Goal: Information Seeking & Learning: Find specific fact

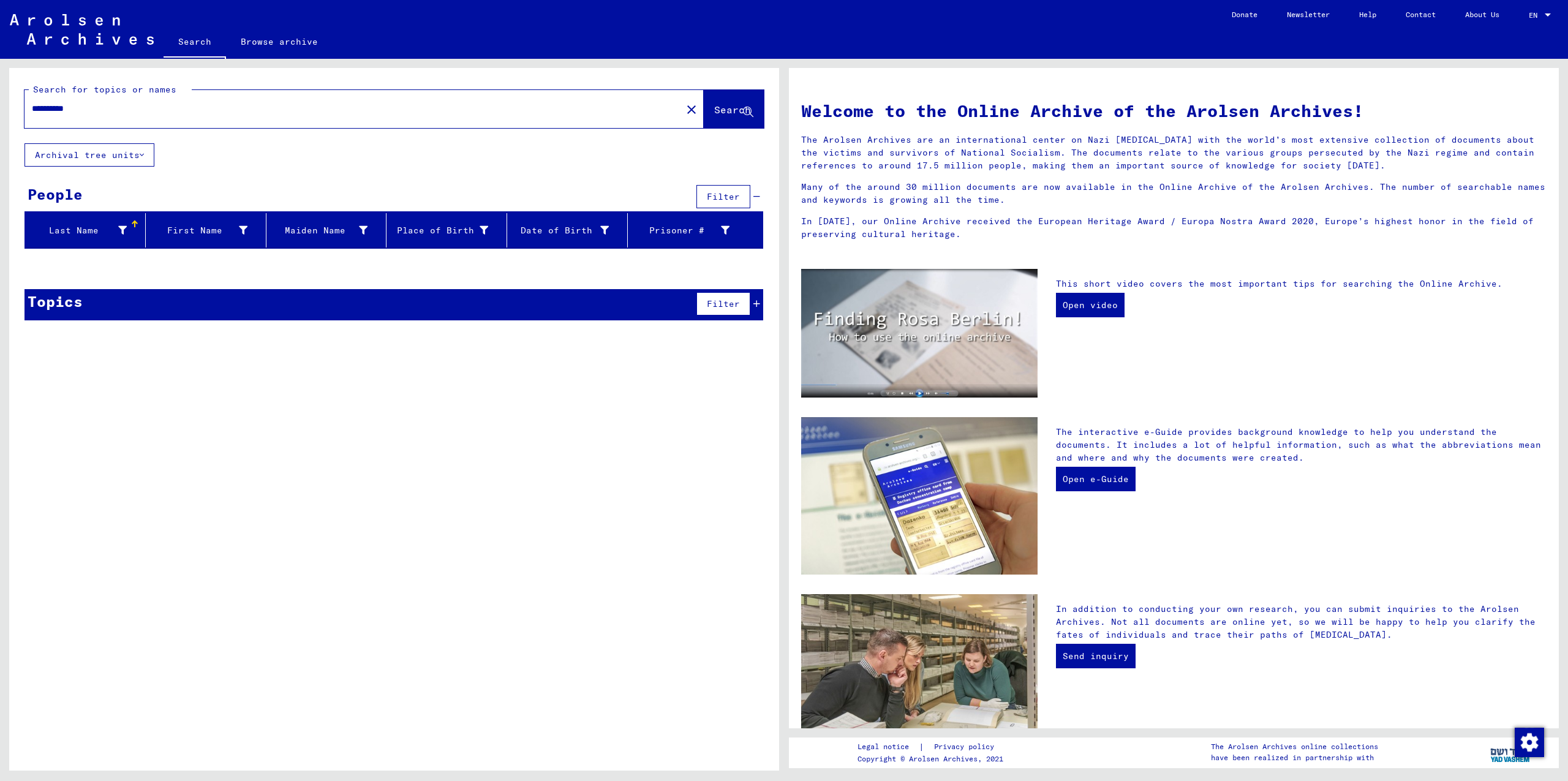
click at [198, 115] on input "**********" at bounding box center [349, 108] width 635 height 13
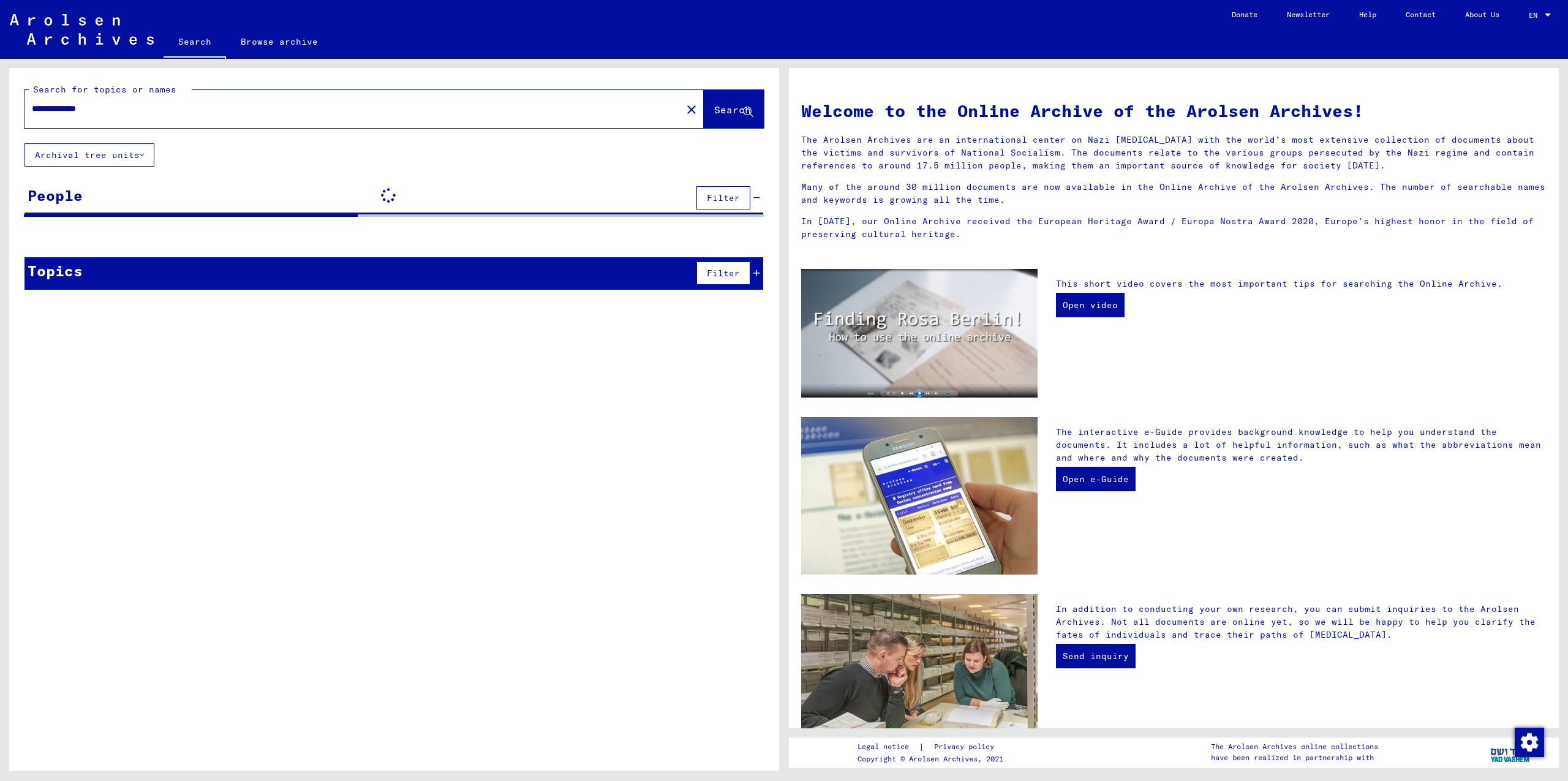
click at [38, 113] on input "**********" at bounding box center [349, 108] width 635 height 13
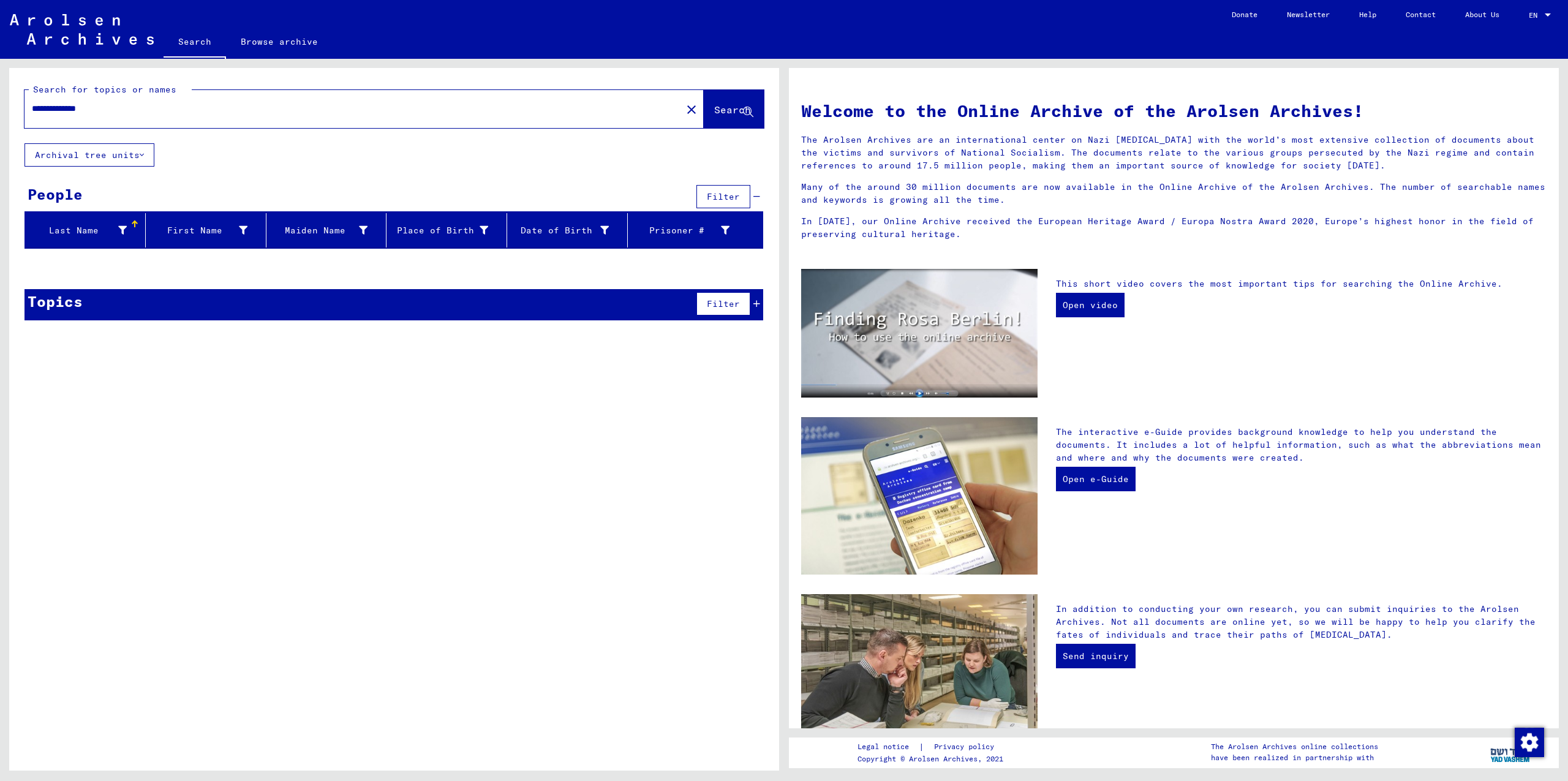
drag, startPoint x: 63, startPoint y: 108, endPoint x: 2, endPoint y: 96, distance: 62.2
click at [2, 96] on div "**********" at bounding box center [392, 414] width 784 height 712
type input "********"
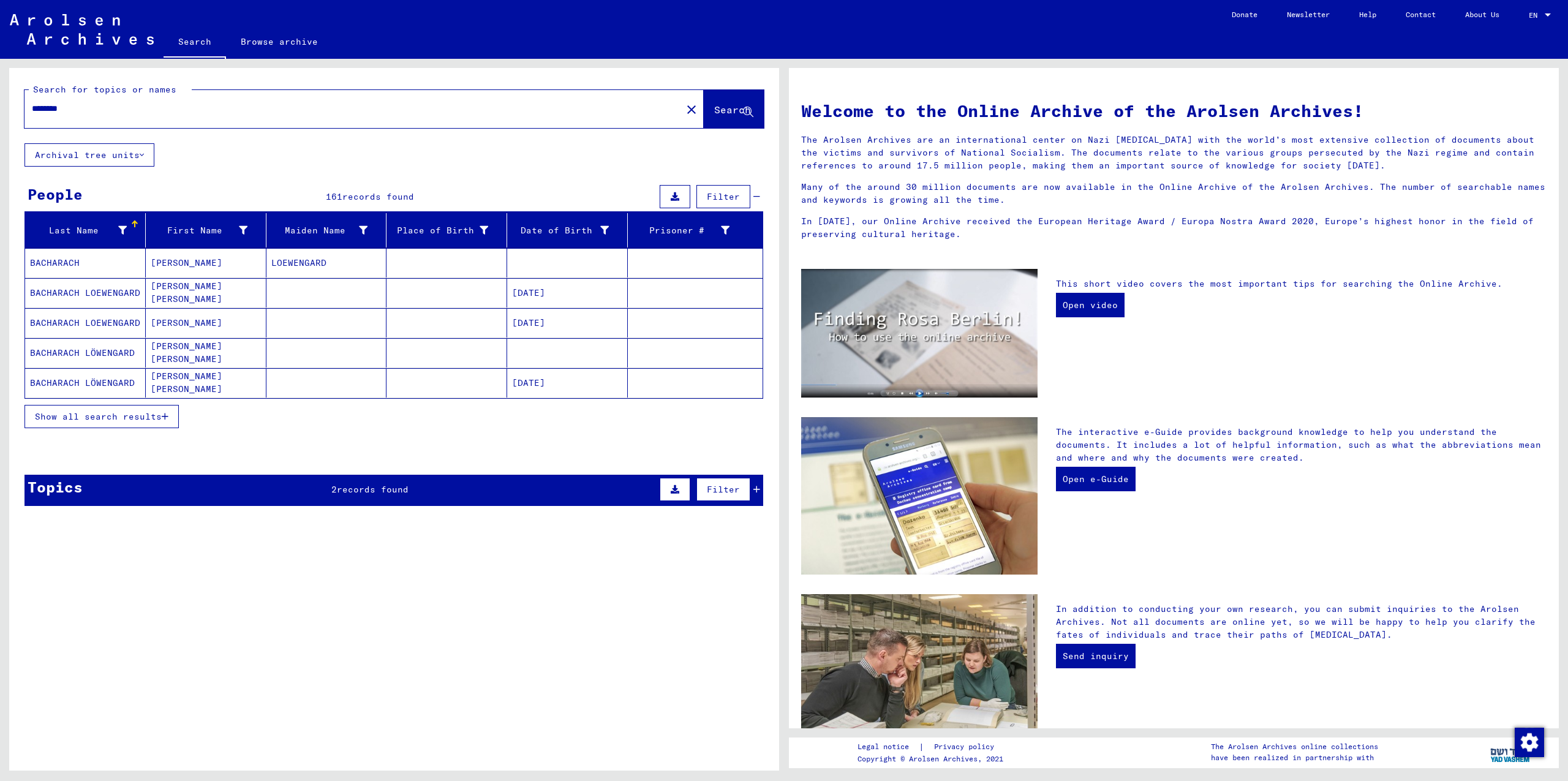
click at [119, 413] on span "Show all search results" at bounding box center [98, 416] width 127 height 11
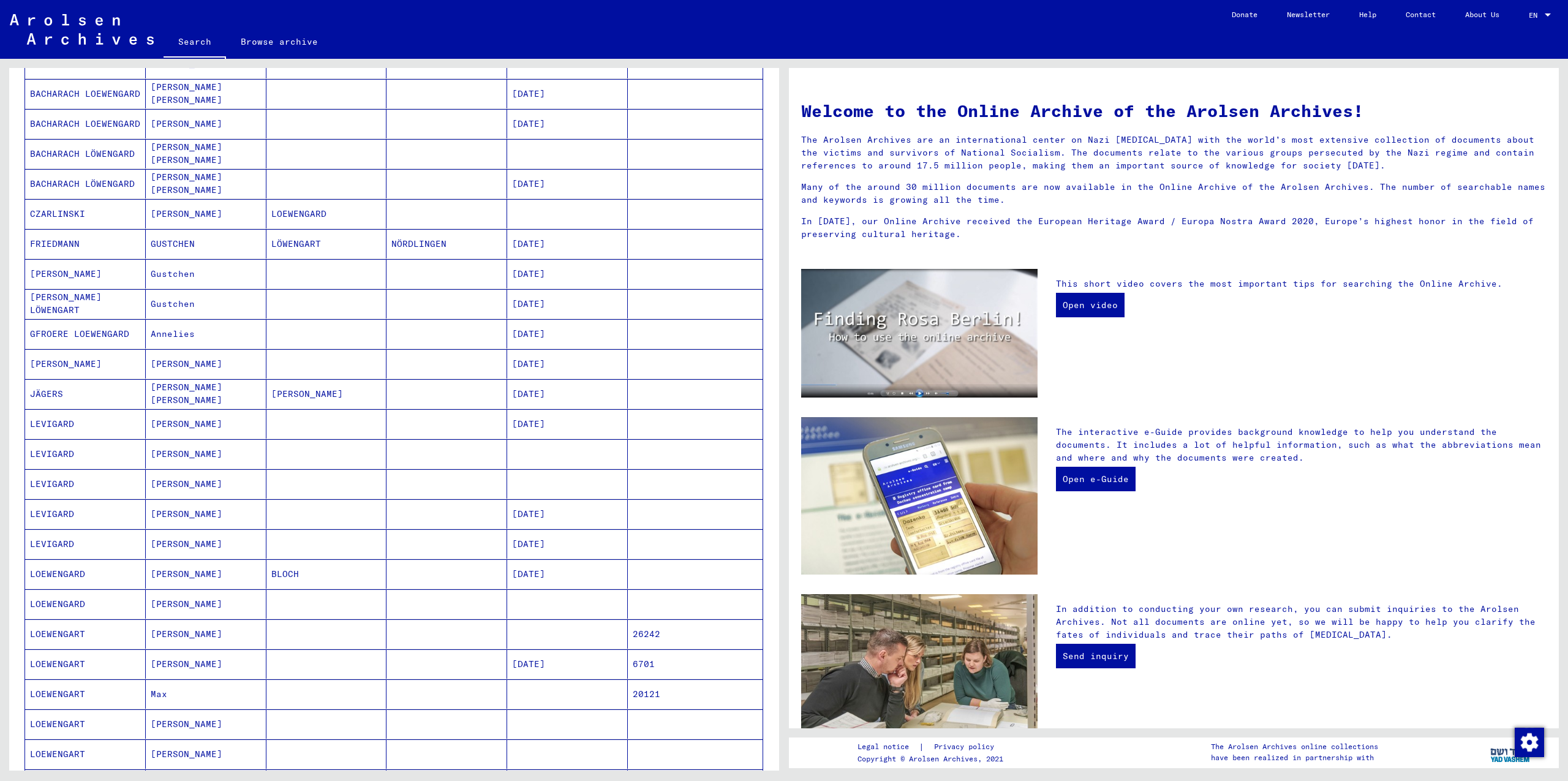
scroll to position [202, 0]
click at [219, 430] on mat-cell "[PERSON_NAME]" at bounding box center [206, 421] width 120 height 29
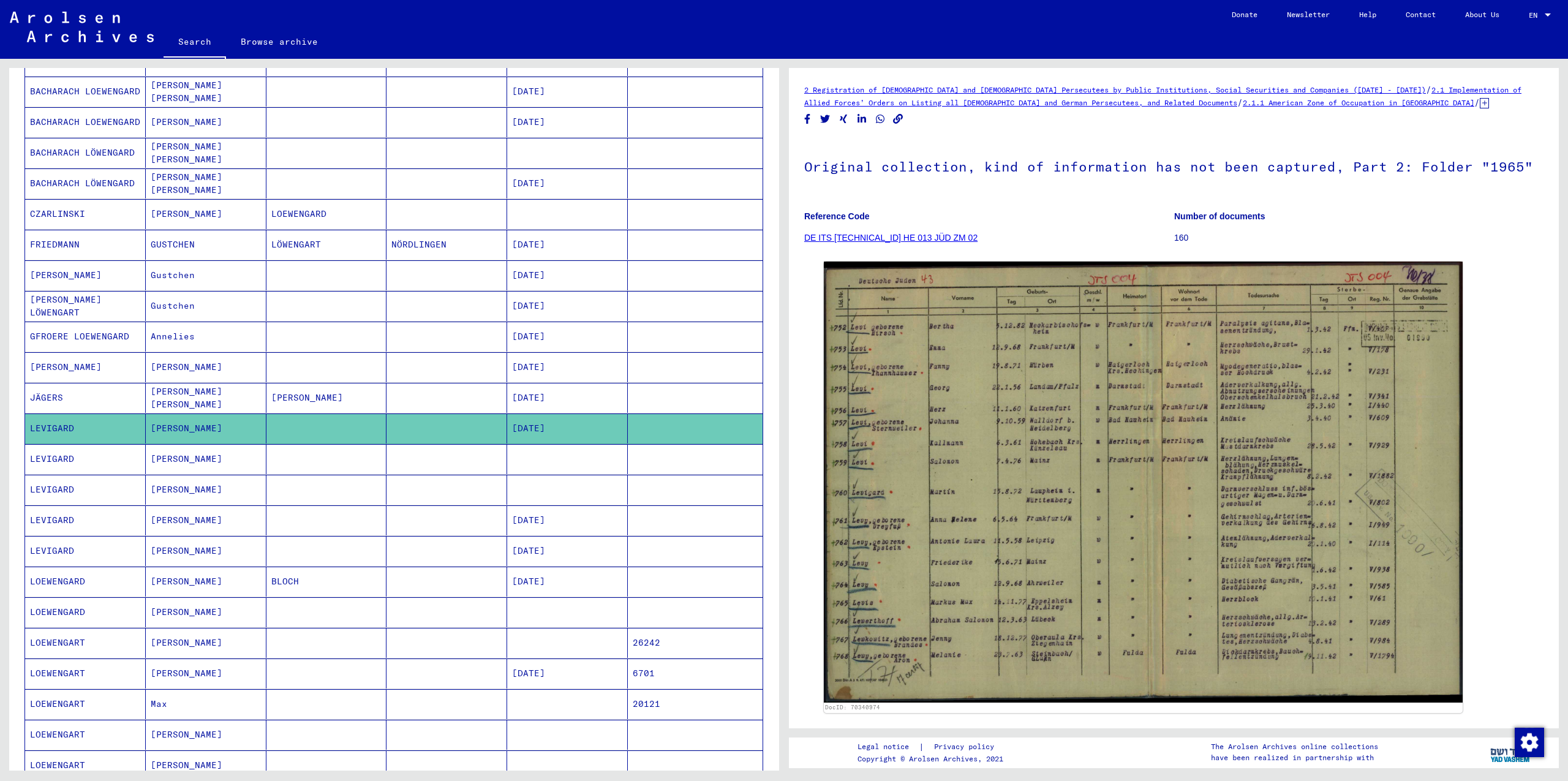
click at [222, 466] on mat-cell "[PERSON_NAME]" at bounding box center [206, 458] width 120 height 30
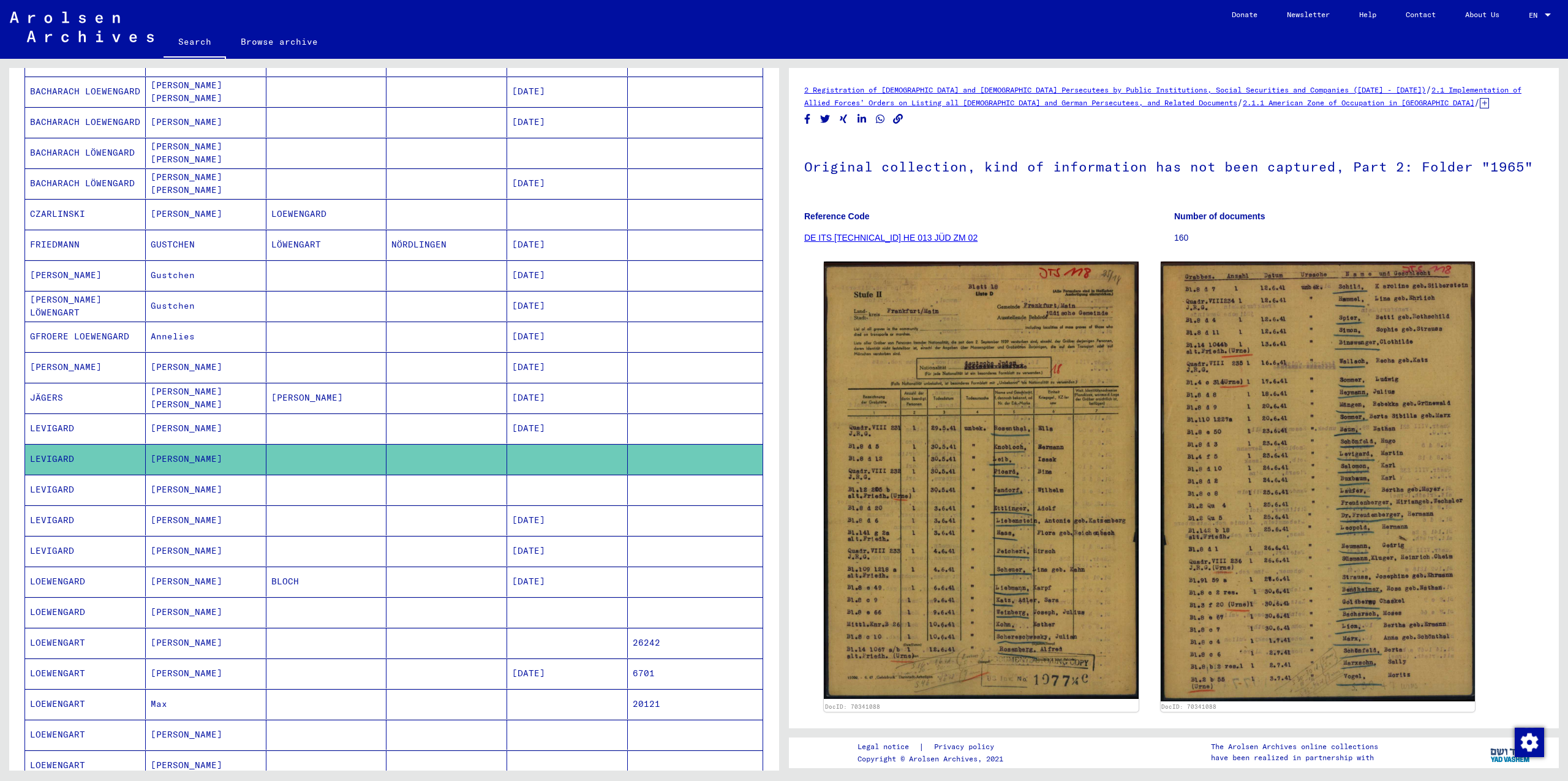
click at [217, 494] on mat-cell "[PERSON_NAME]" at bounding box center [206, 490] width 120 height 30
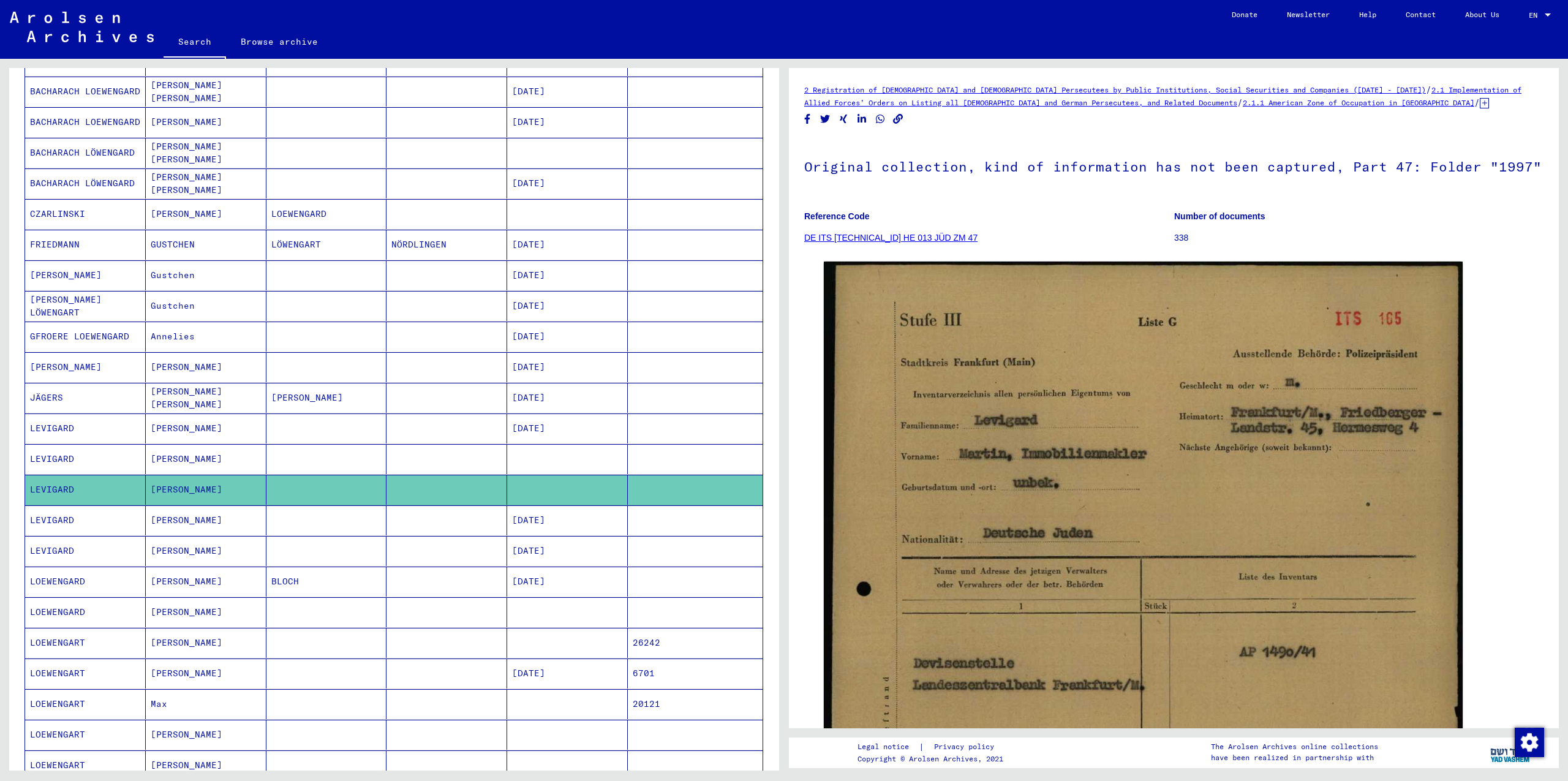
click at [214, 522] on mat-cell "[PERSON_NAME]" at bounding box center [206, 520] width 120 height 30
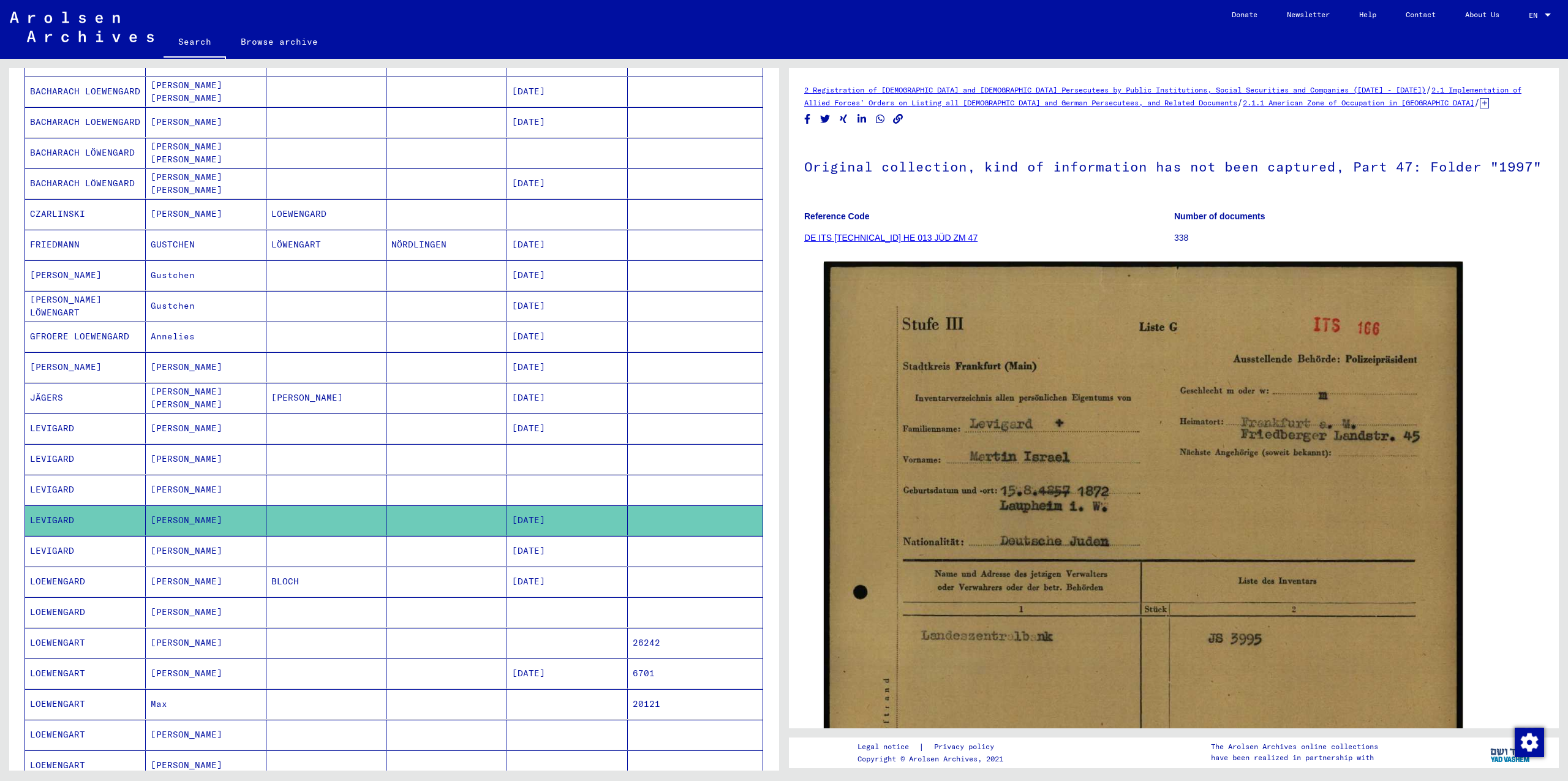
click at [208, 556] on mat-cell "[PERSON_NAME]" at bounding box center [206, 550] width 120 height 30
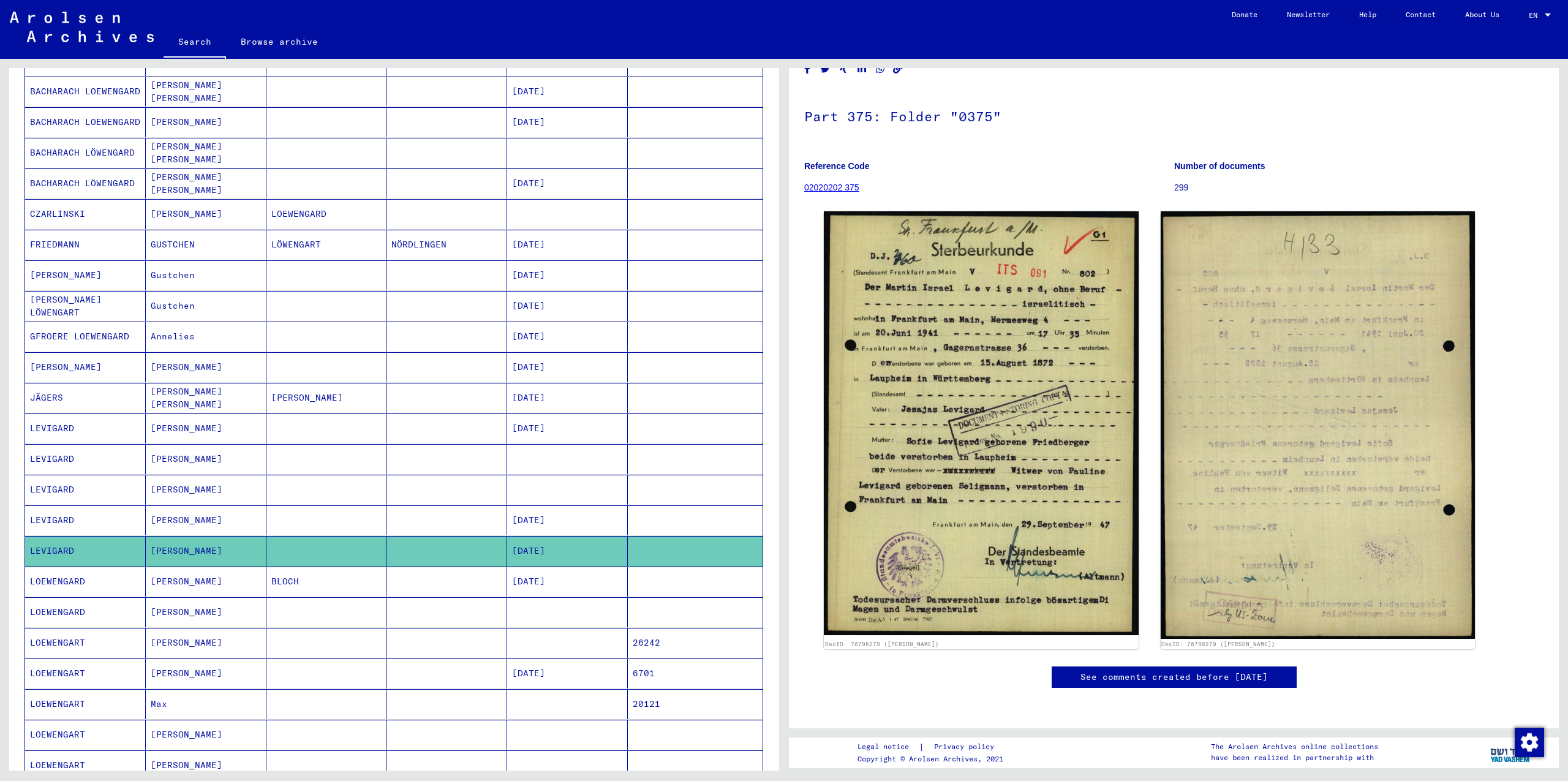
scroll to position [349, 0]
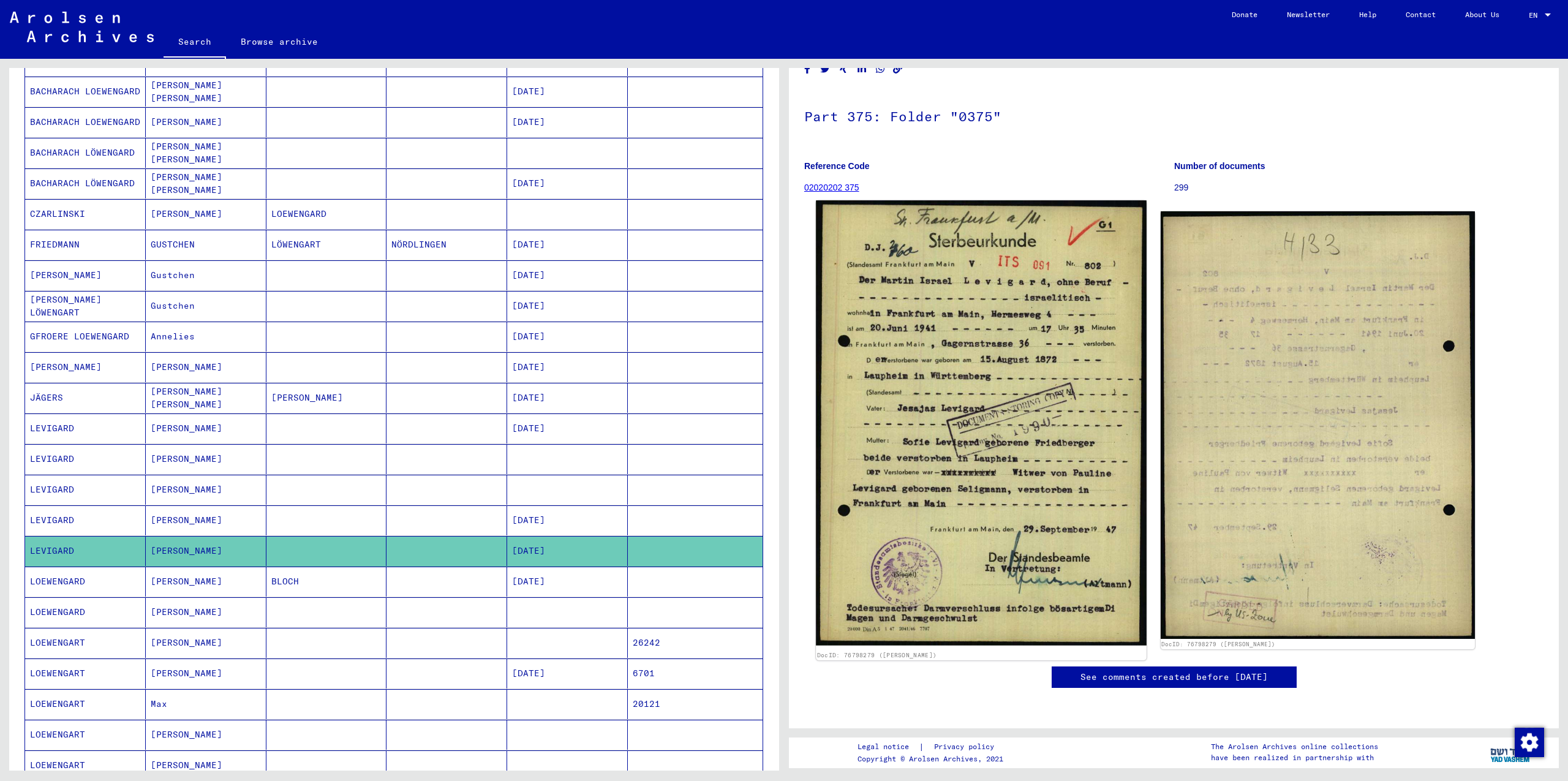
click at [996, 274] on img at bounding box center [981, 423] width 330 height 446
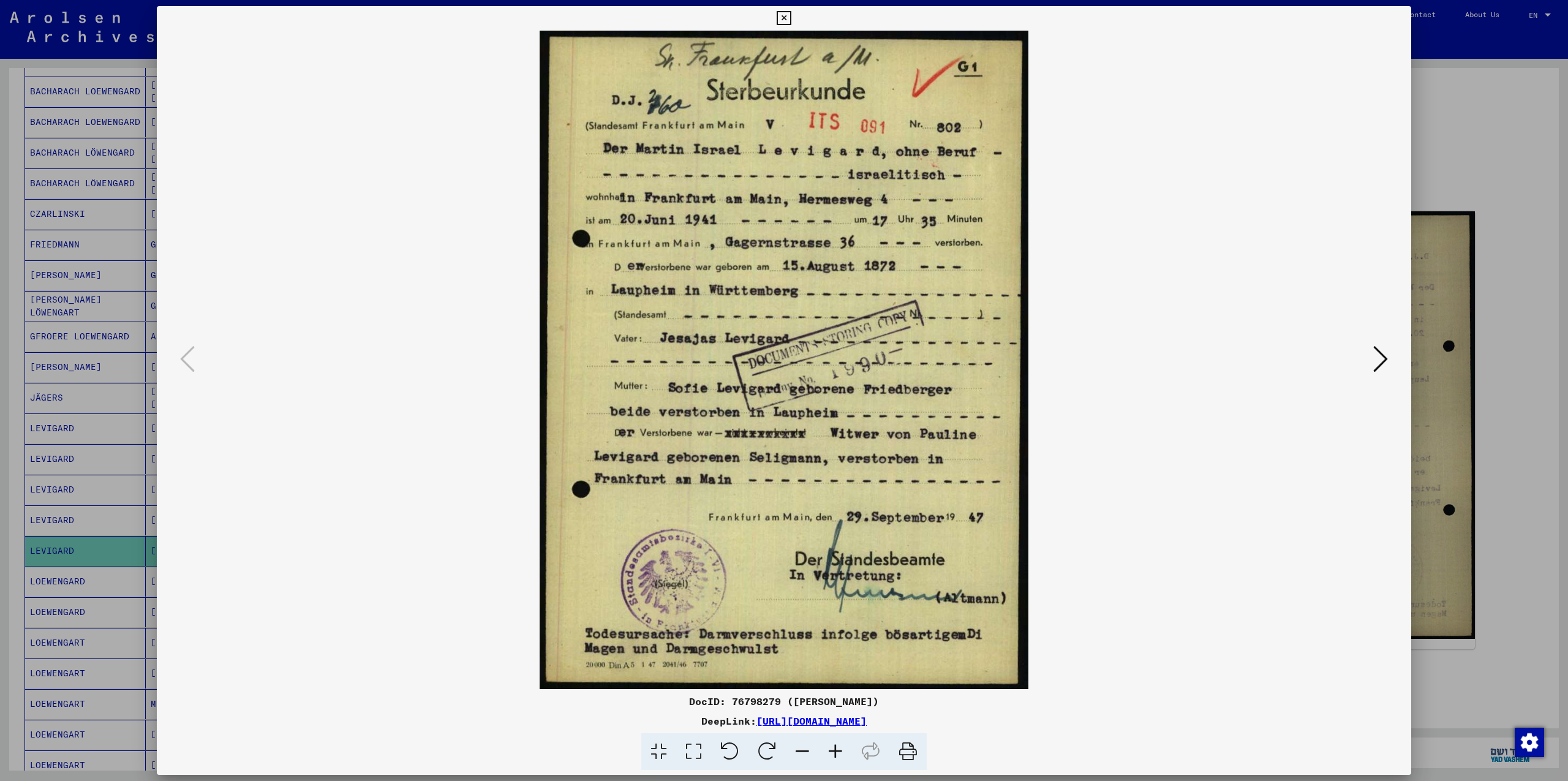
drag, startPoint x: 1002, startPoint y: 722, endPoint x: 628, endPoint y: 723, distance: 374.0
click at [628, 723] on div "DeepLink: [URL][DOMAIN_NAME]" at bounding box center [784, 721] width 1255 height 15
copy link "[URL][DOMAIN_NAME]"
click at [1387, 365] on icon at bounding box center [1381, 359] width 15 height 29
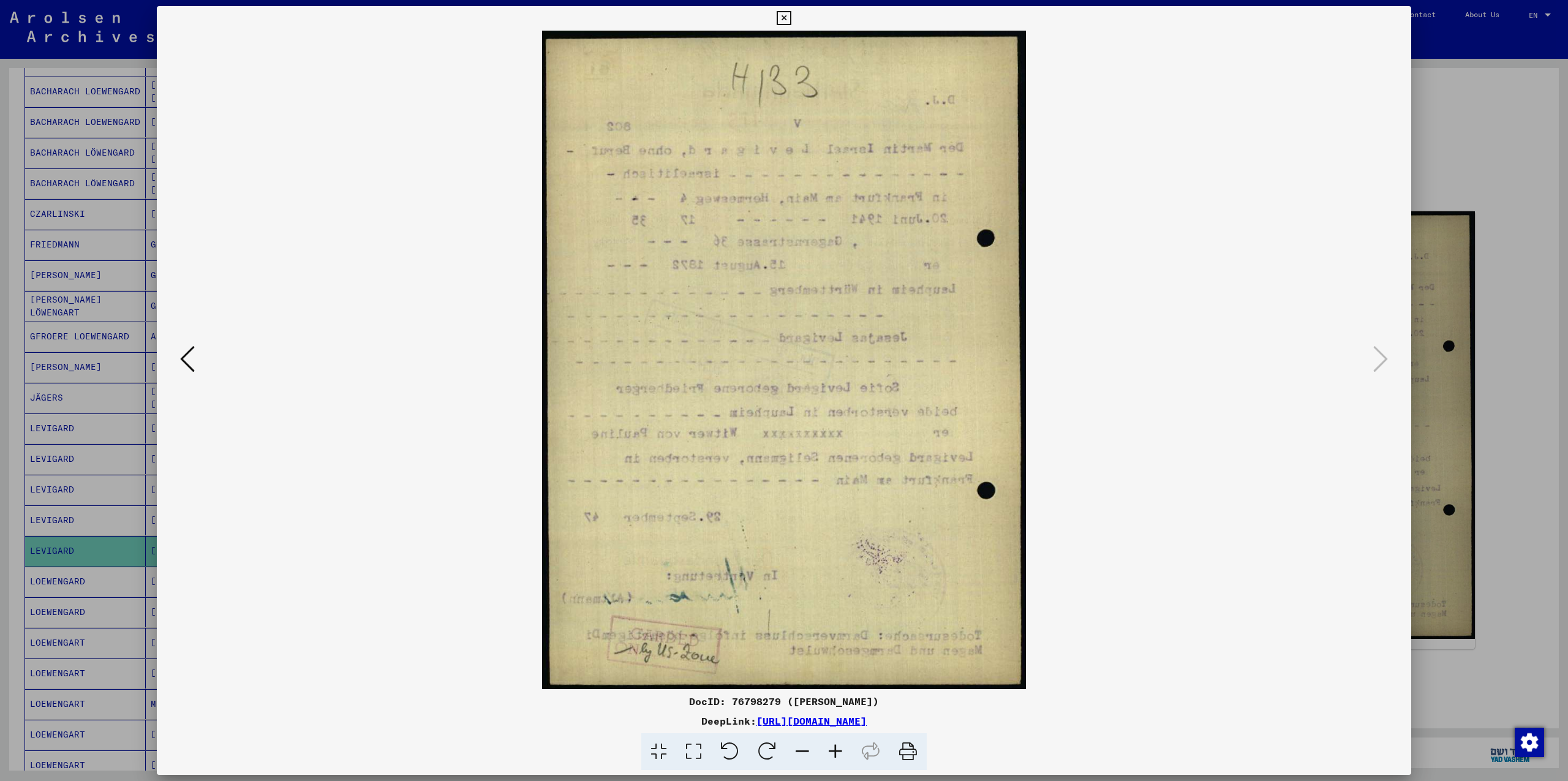
click at [196, 345] on button at bounding box center [187, 360] width 22 height 35
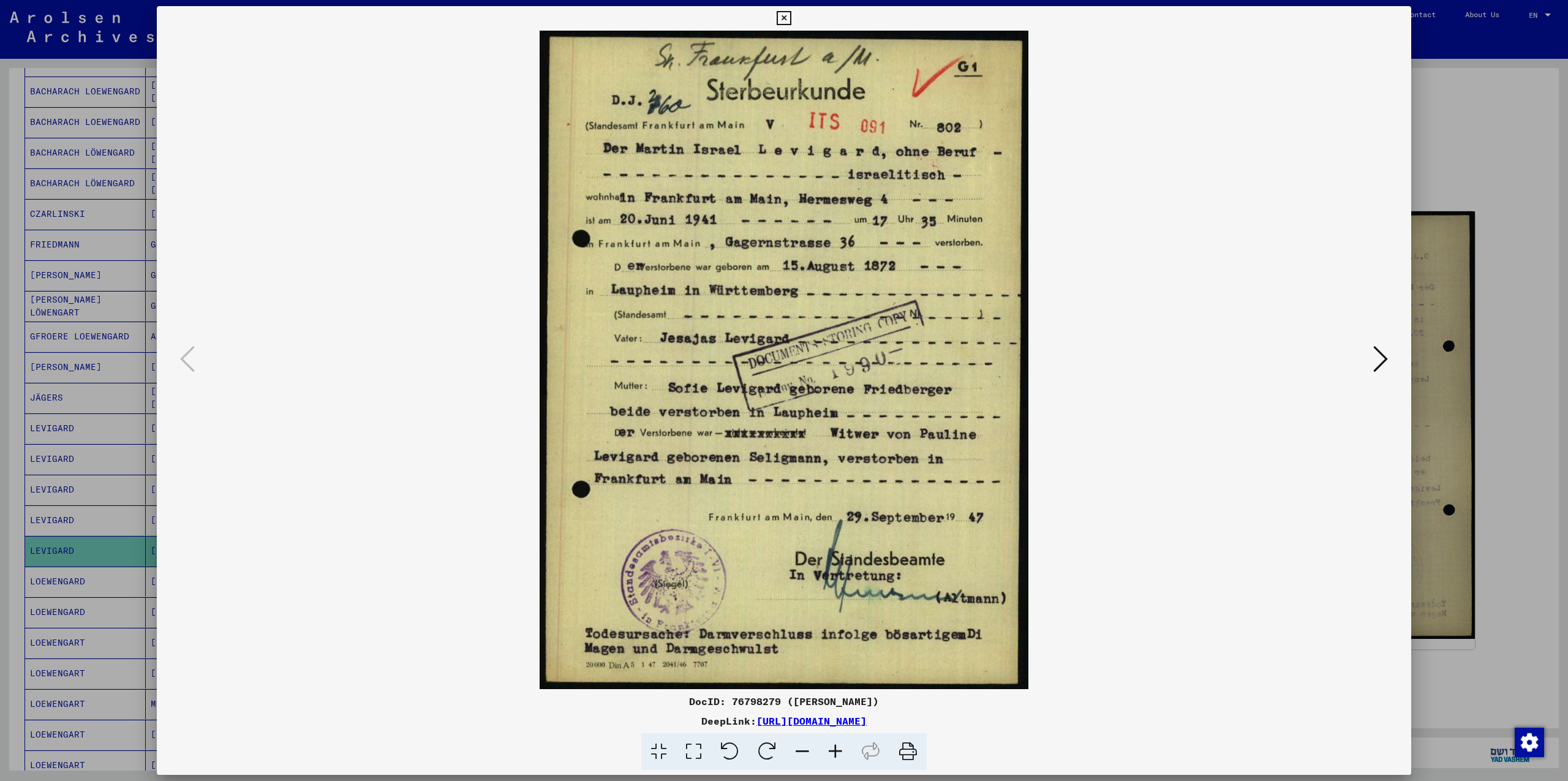
drag, startPoint x: 76, startPoint y: 166, endPoint x: 85, endPoint y: 166, distance: 9.0
click at [77, 166] on div at bounding box center [784, 390] width 1568 height 781
